Goal: Task Accomplishment & Management: Manage account settings

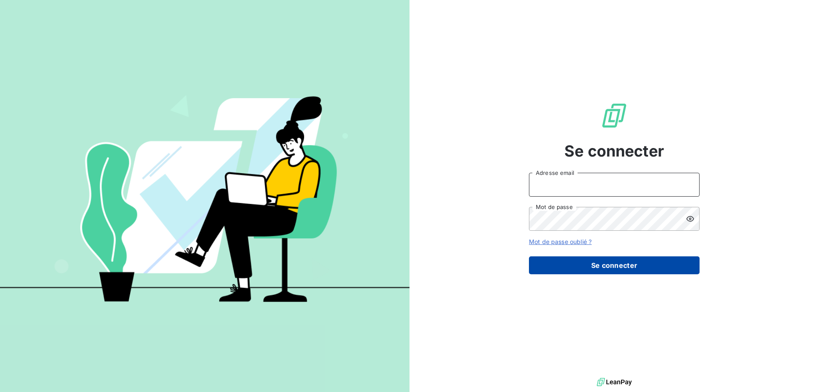
type input "[EMAIL_ADDRESS][DOMAIN_NAME]"
click at [589, 268] on button "Se connecter" at bounding box center [614, 265] width 171 height 18
click at [561, 272] on button "Se connecter" at bounding box center [614, 265] width 171 height 18
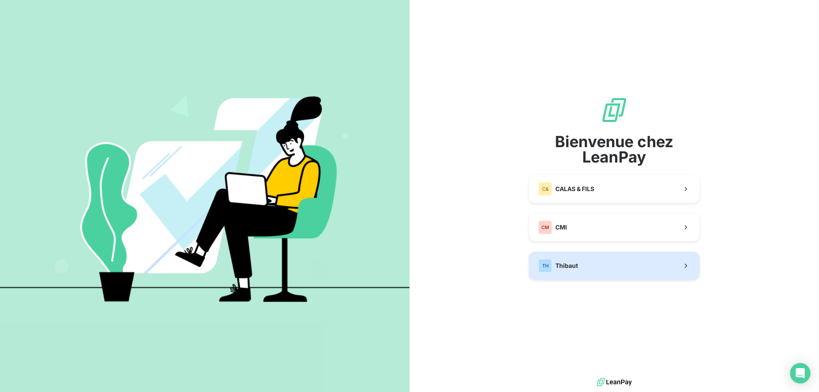
click at [577, 264] on span "Thibaut" at bounding box center [566, 265] width 23 height 9
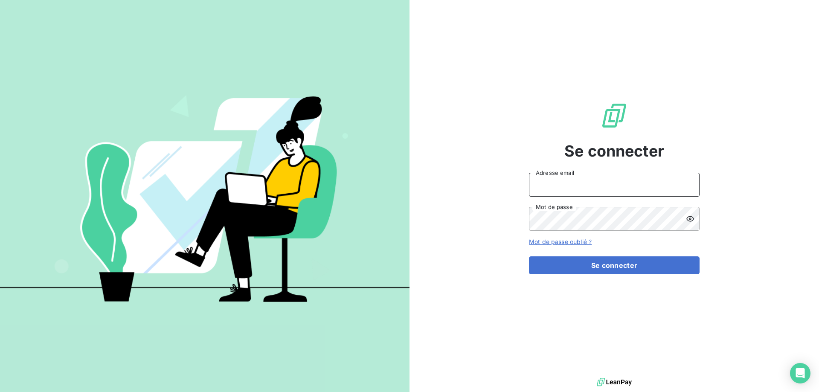
type input "[EMAIL_ADDRESS][DOMAIN_NAME]"
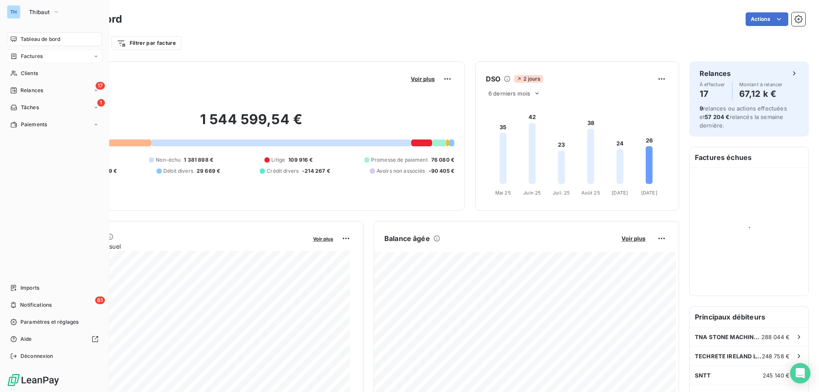
click at [25, 57] on span "Factures" at bounding box center [32, 56] width 22 height 8
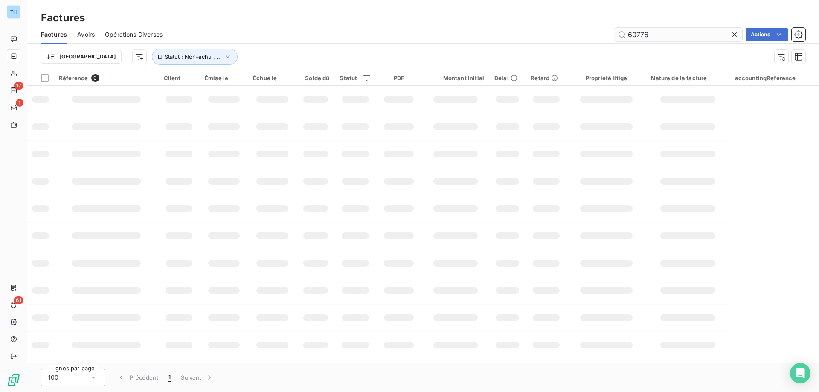
click at [665, 36] on input "60776" at bounding box center [678, 35] width 128 height 14
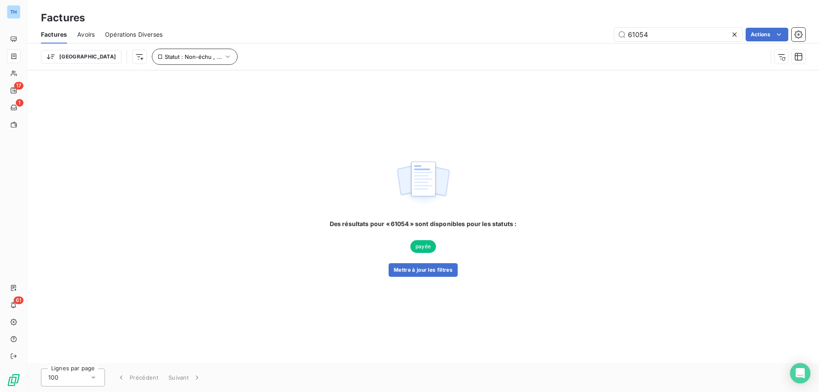
type input "61054"
click at [165, 54] on span "Statut : Non-échu , ..." at bounding box center [193, 56] width 57 height 7
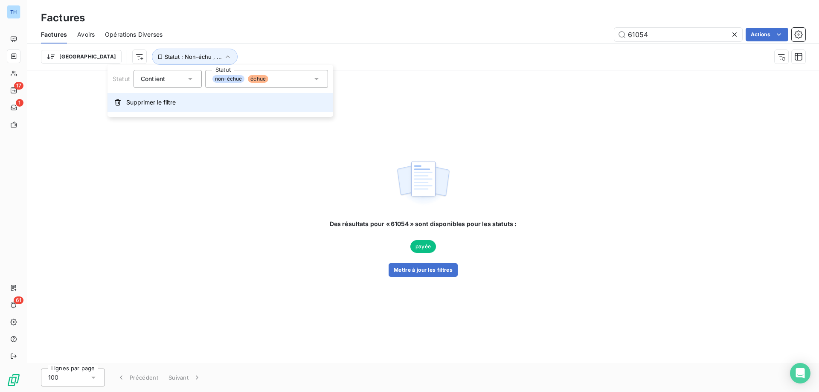
click at [150, 107] on button "Supprimer le filtre" at bounding box center [220, 102] width 226 height 19
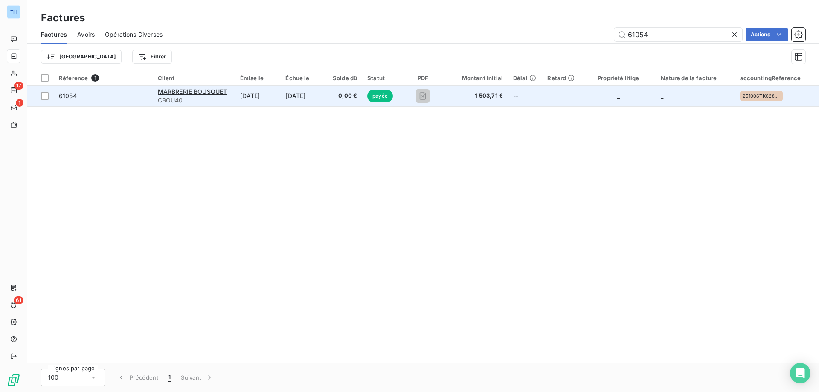
click at [294, 95] on td "[DATE]" at bounding box center [303, 96] width 46 height 20
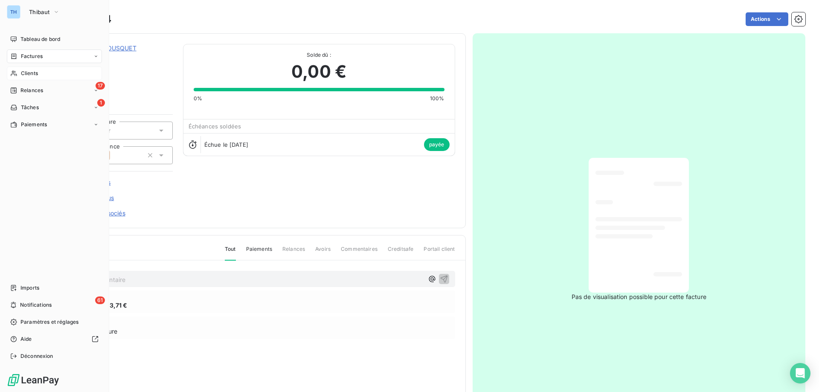
click at [18, 72] on div "Clients" at bounding box center [54, 74] width 95 height 14
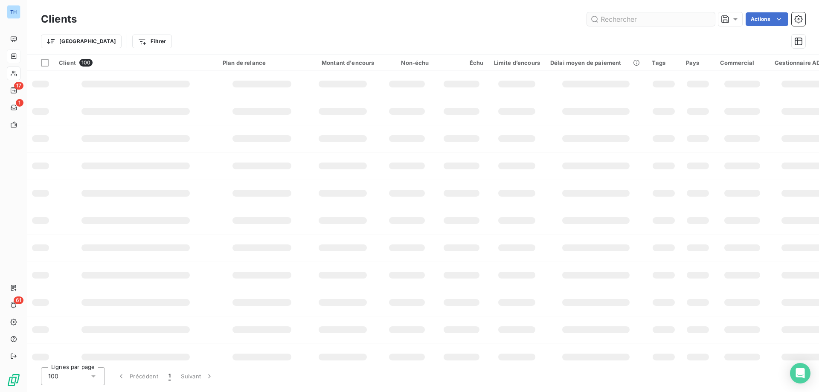
click at [622, 19] on input "text" at bounding box center [651, 19] width 128 height 14
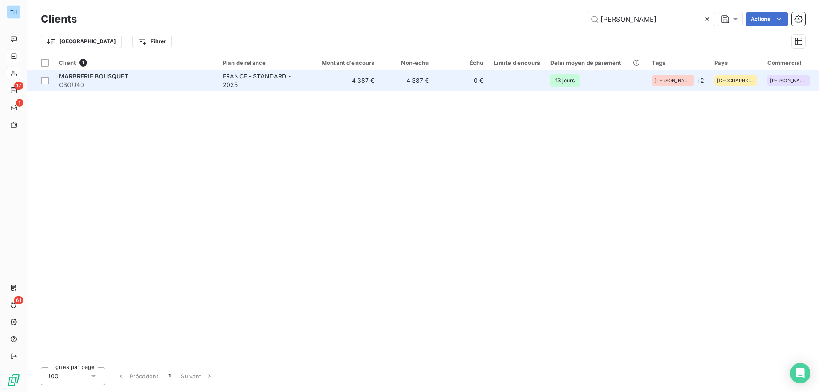
type input "[PERSON_NAME]"
click at [335, 88] on td "4 387 €" at bounding box center [342, 80] width 73 height 20
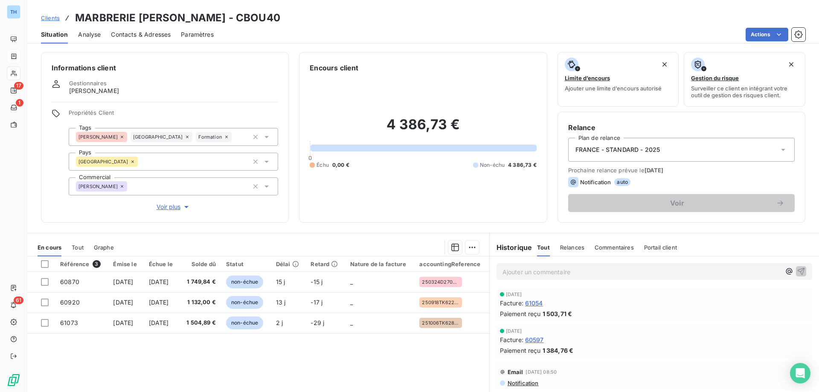
click at [55, 19] on span "Clients" at bounding box center [50, 18] width 19 height 7
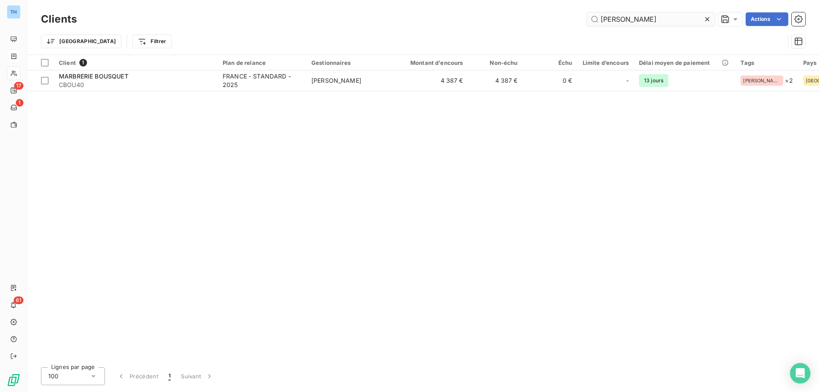
click at [651, 19] on input "[PERSON_NAME]" at bounding box center [651, 19] width 128 height 14
click at [651, 18] on input "[PERSON_NAME]" at bounding box center [651, 19] width 128 height 14
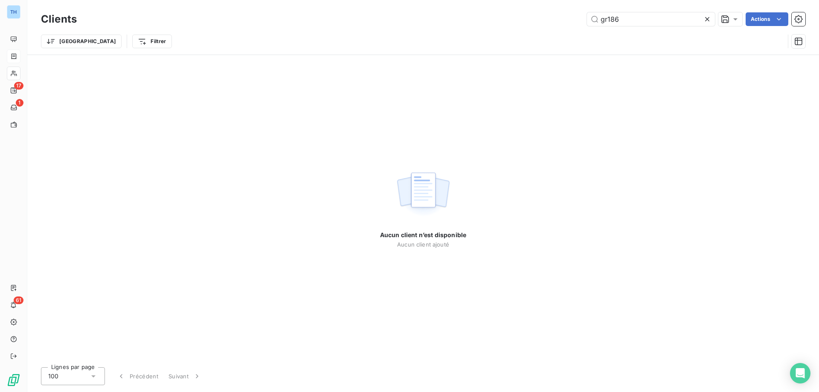
type input "gr186"
drag, startPoint x: 707, startPoint y: 19, endPoint x: 671, endPoint y: 33, distance: 38.7
click at [707, 19] on icon at bounding box center [707, 19] width 4 height 4
